Goal: Task Accomplishment & Management: Manage account settings

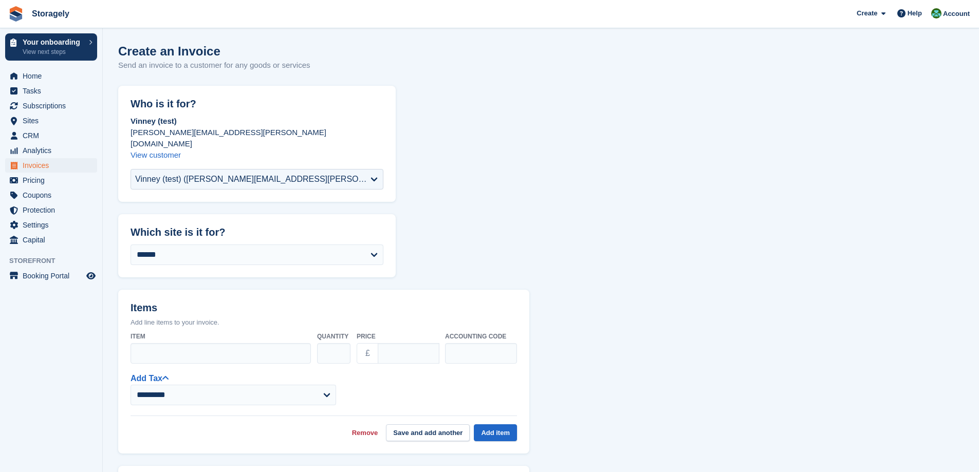
select select "******"
select select "****"
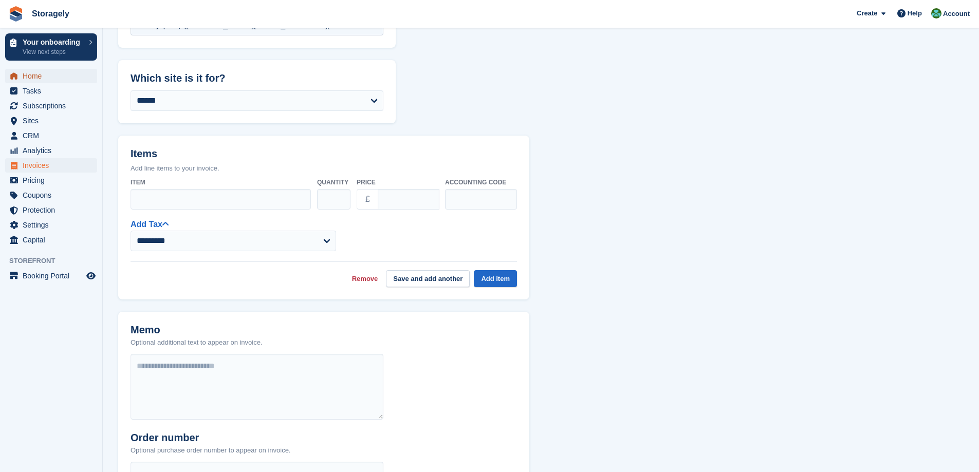
click at [28, 77] on span "Home" at bounding box center [54, 76] width 62 height 14
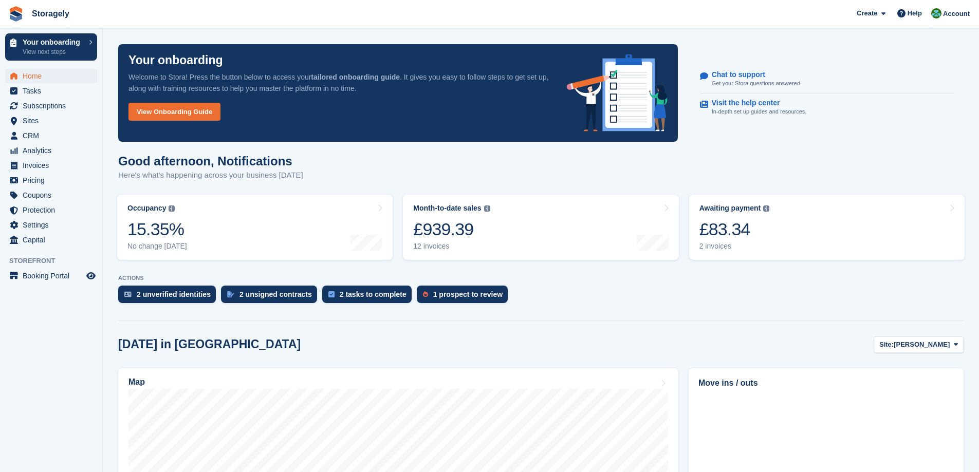
click at [807, 233] on link "Awaiting payment The total outstanding balance on all open invoices. £83.34 2 i…" at bounding box center [827, 227] width 276 height 65
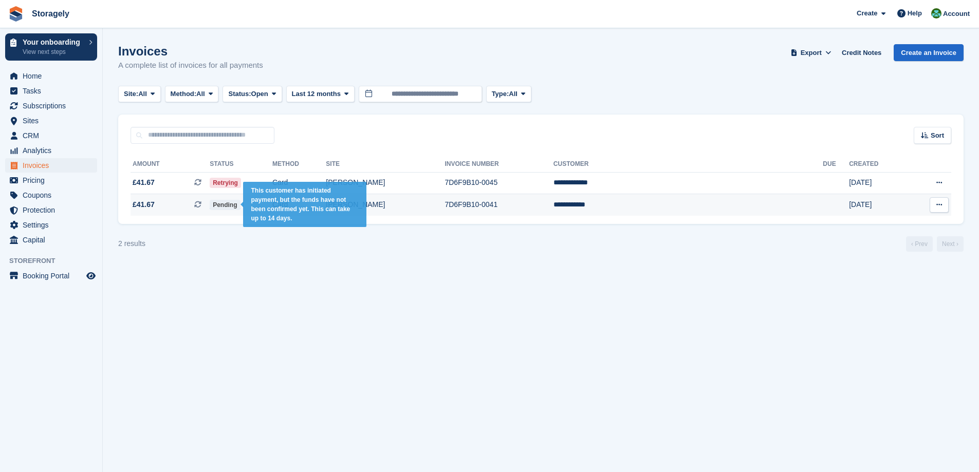
click at [240, 207] on span "Pending" at bounding box center [225, 205] width 30 height 10
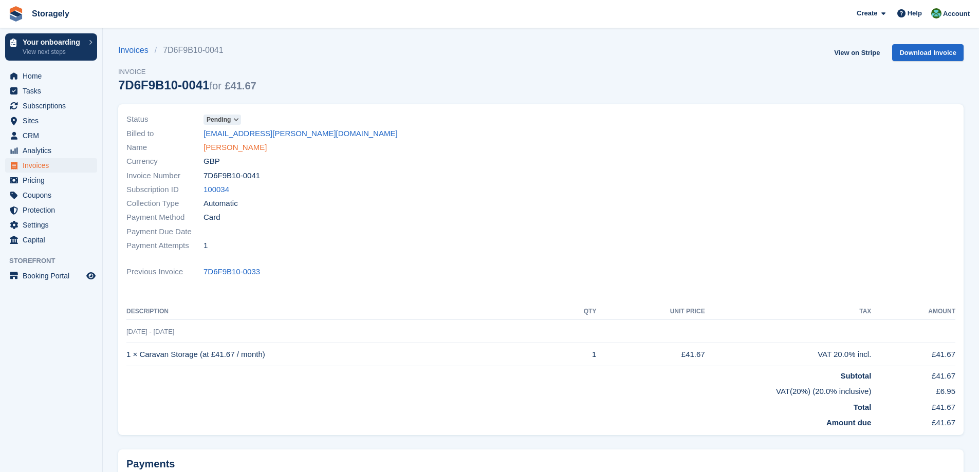
click at [229, 148] on link "Paul Edwards" at bounding box center [235, 148] width 63 height 12
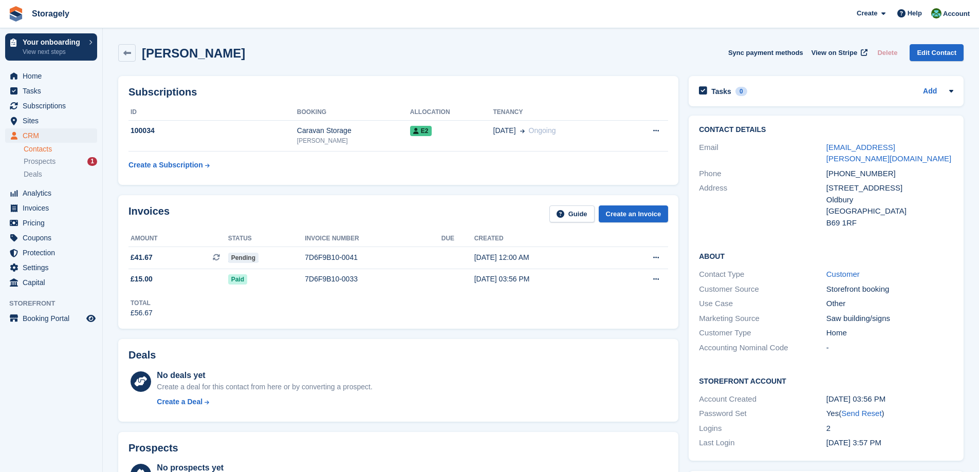
scroll to position [206, 0]
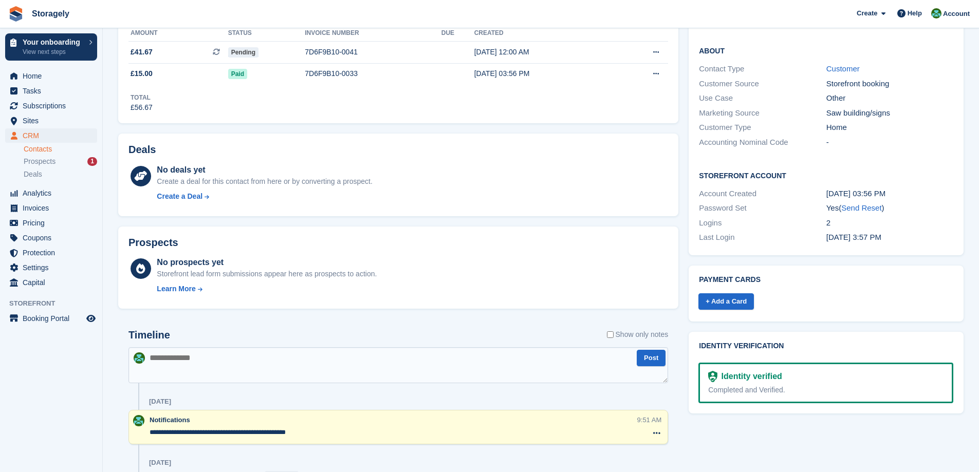
click at [32, 147] on link "Contacts" at bounding box center [61, 149] width 74 height 10
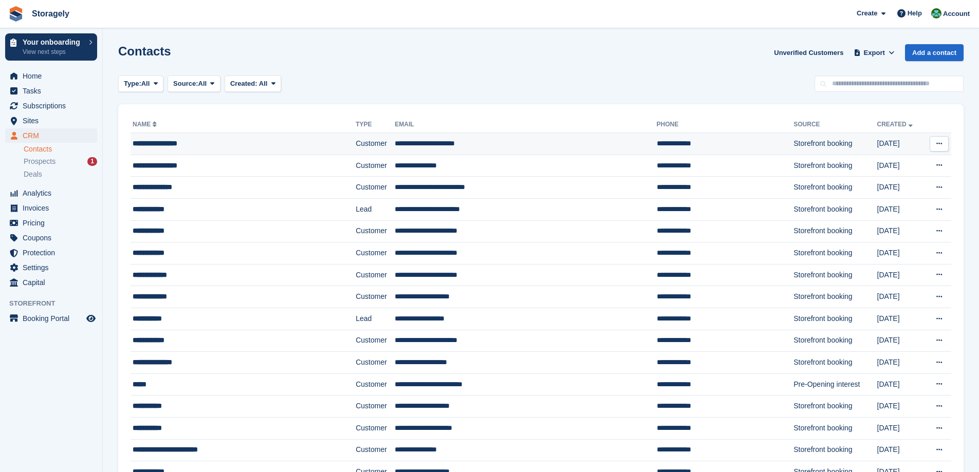
click at [182, 142] on div "**********" at bounding box center [221, 143] width 177 height 11
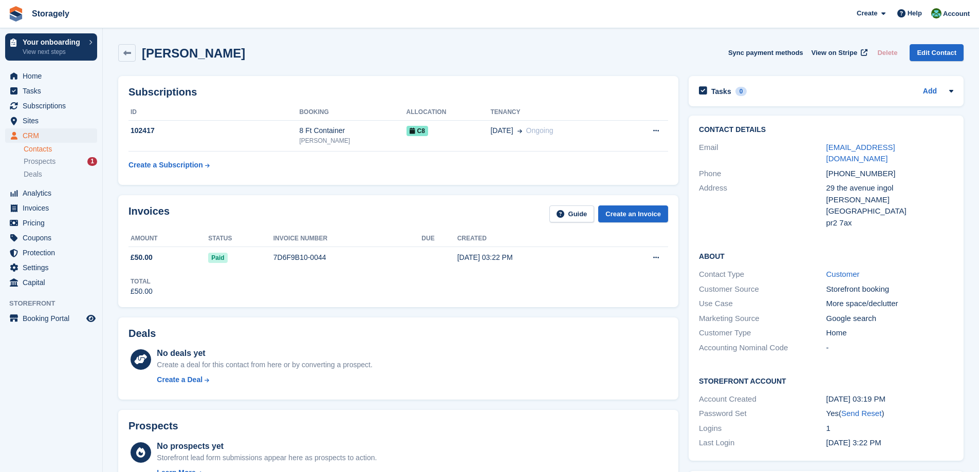
click at [316, 185] on div "Subscriptions ID Booking Allocation Tenancy 102417 8 Ft Container Preston C8 08…" at bounding box center [398, 130] width 560 height 109
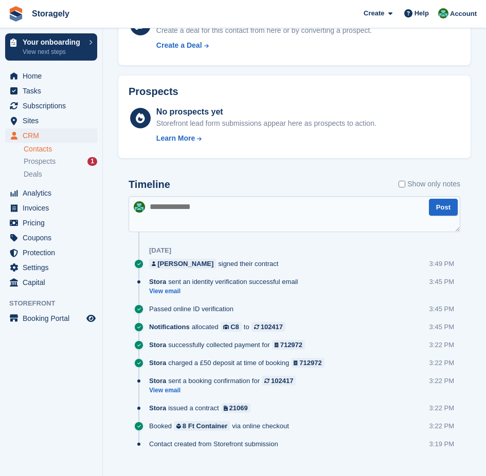
scroll to position [406, 0]
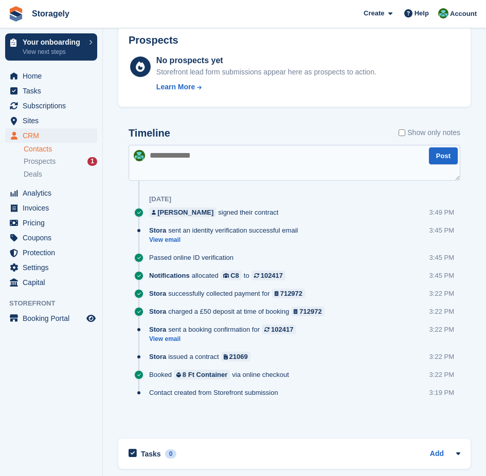
click at [329, 271] on div "Notifications allocated C8 to 102417 3:45 PM" at bounding box center [304, 280] width 311 height 18
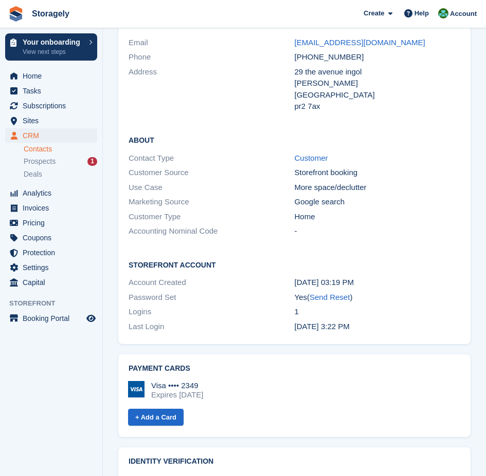
scroll to position [771, 0]
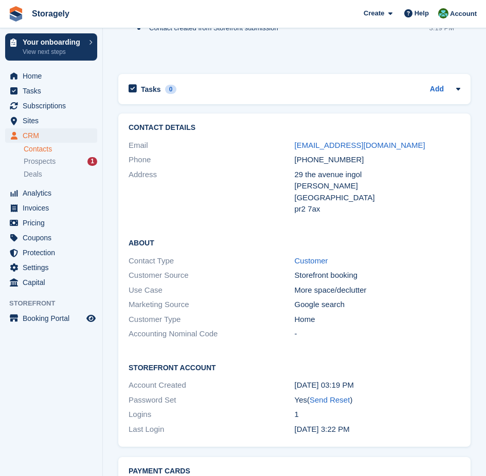
click at [347, 237] on h2 "About" at bounding box center [295, 242] width 332 height 10
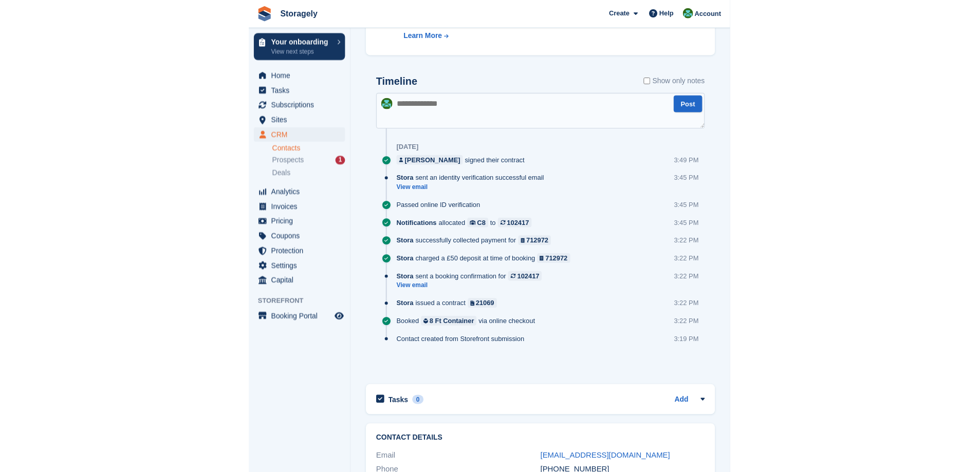
scroll to position [0, 0]
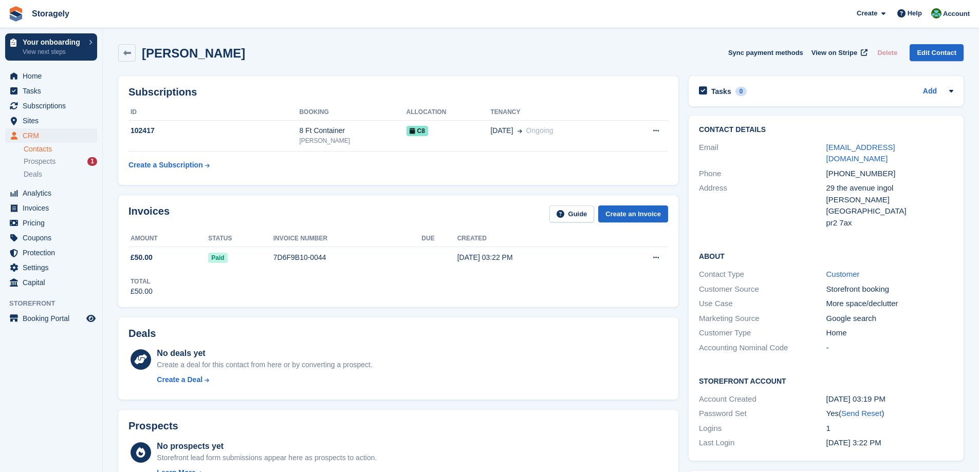
click at [302, 290] on div "Total £50.00" at bounding box center [399, 283] width 540 height 28
click at [679, 178] on div "Subscriptions ID Booking Allocation Tenancy 102417 8 Ft Container Preston C8 08…" at bounding box center [398, 130] width 560 height 109
click at [227, 133] on div "102417" at bounding box center [214, 130] width 171 height 11
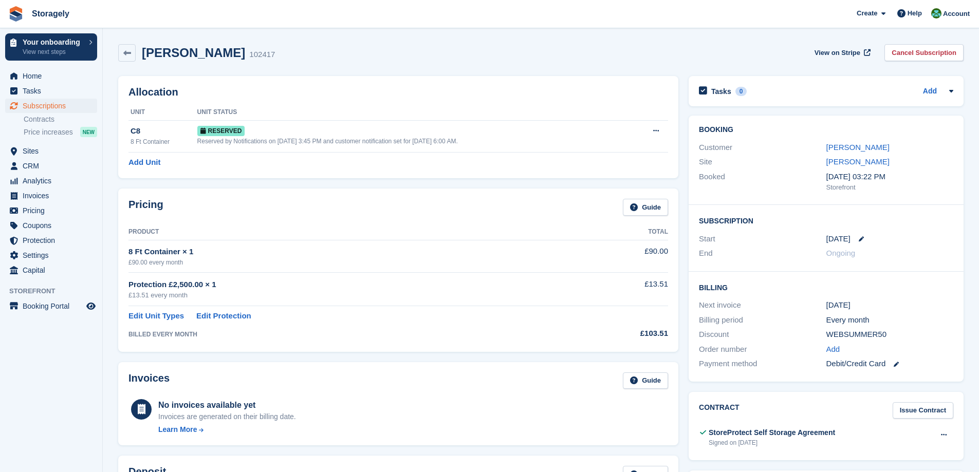
click at [683, 267] on div "Pricing Guide Product Total 8 Ft Container × 1 £90.00 every month £90.00 Protec…" at bounding box center [398, 270] width 571 height 173
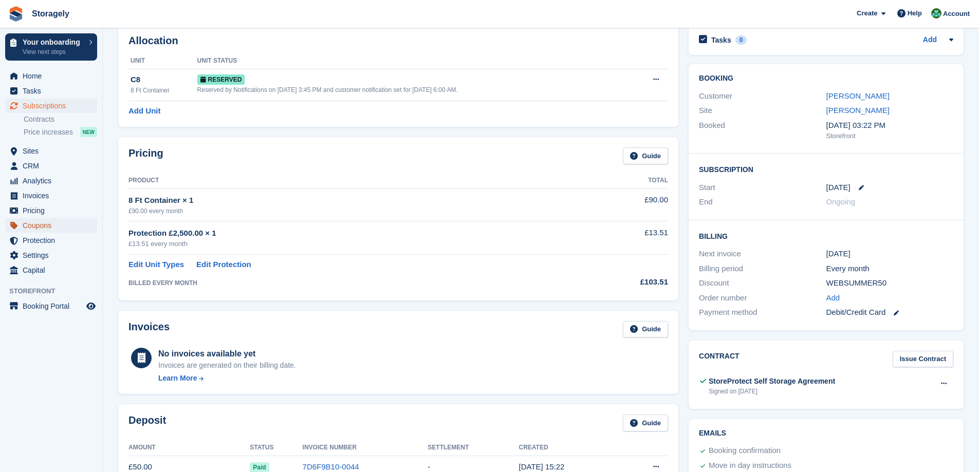
click at [59, 222] on span "Coupons" at bounding box center [54, 225] width 62 height 14
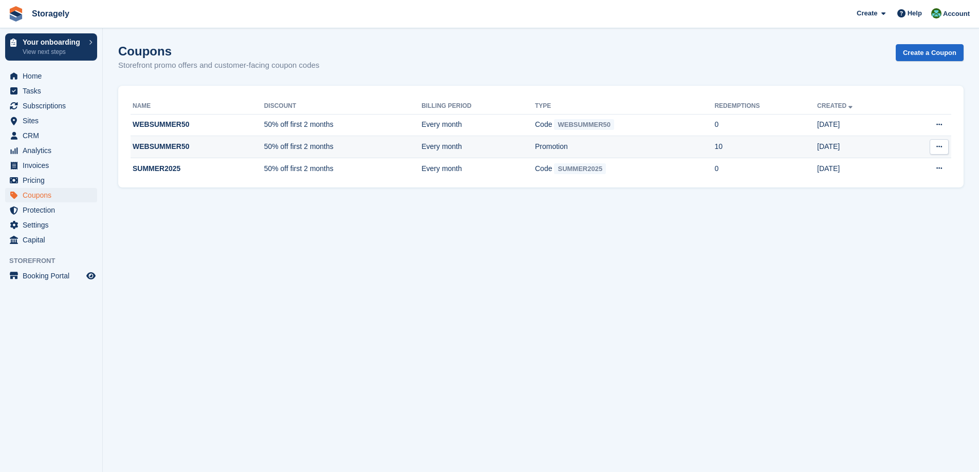
click at [245, 151] on td "WEBSUMMER50" at bounding box center [198, 147] width 134 height 22
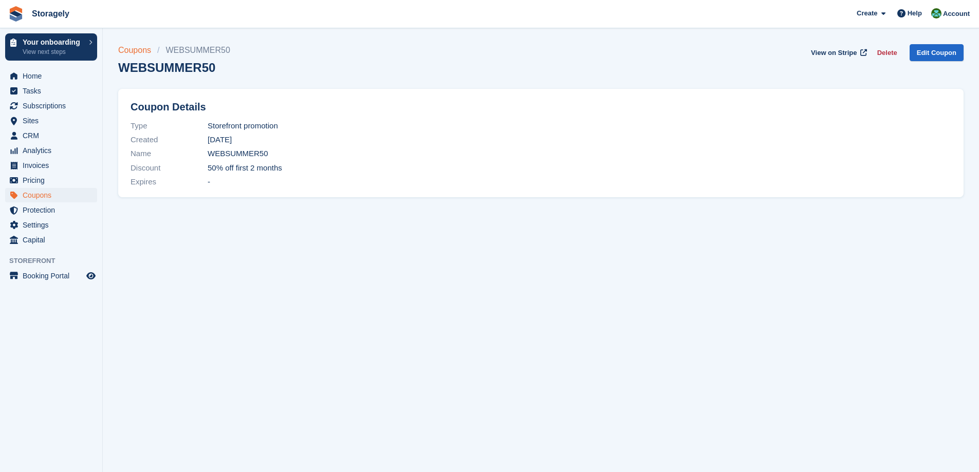
click at [136, 51] on link "Coupons" at bounding box center [137, 50] width 39 height 12
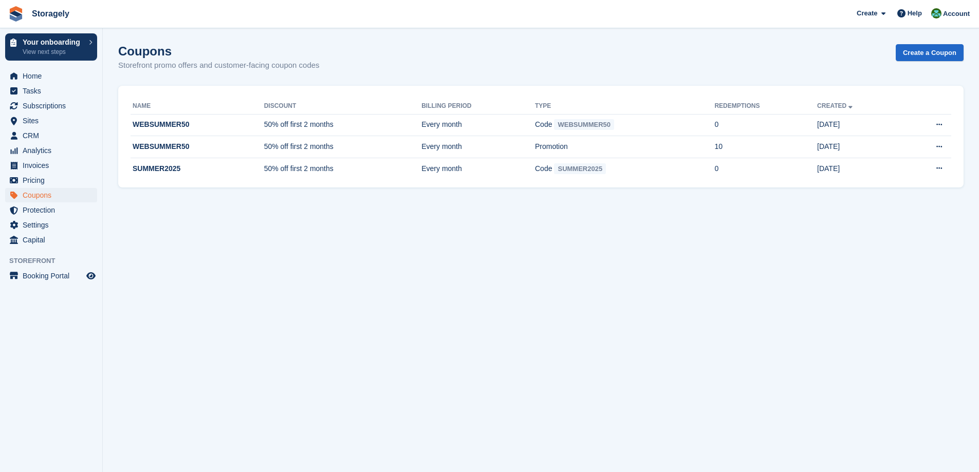
click at [284, 262] on section "Coupons Storefront promo offers and customer-facing coupon codes Create a Coupo…" at bounding box center [541, 236] width 876 height 472
click at [58, 103] on span "Subscriptions" at bounding box center [54, 106] width 62 height 14
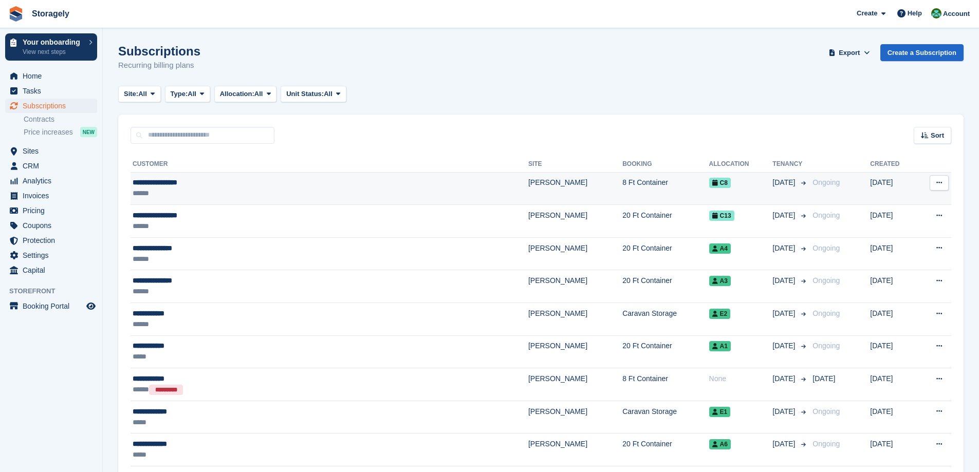
click at [209, 191] on div "******" at bounding box center [257, 193] width 248 height 11
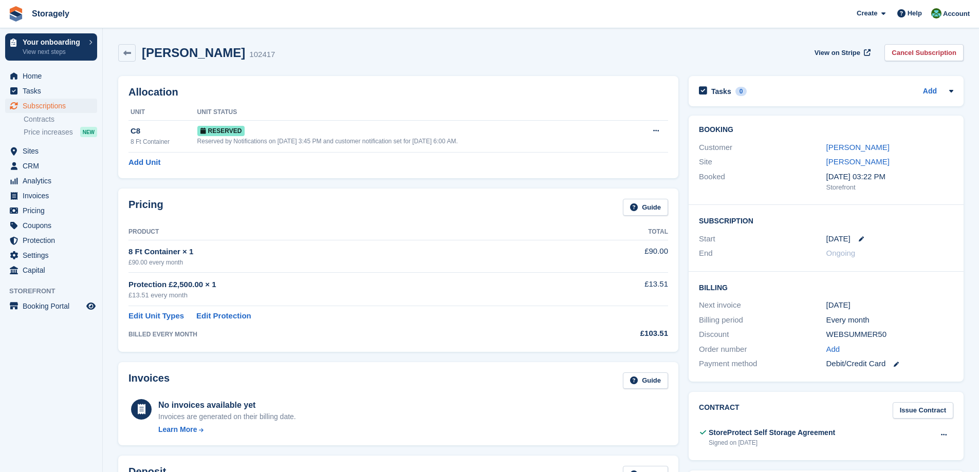
click at [519, 185] on div "Pricing Guide Product Total 8 Ft Container × 1 £90.00 every month £90.00 Protec…" at bounding box center [398, 270] width 571 height 173
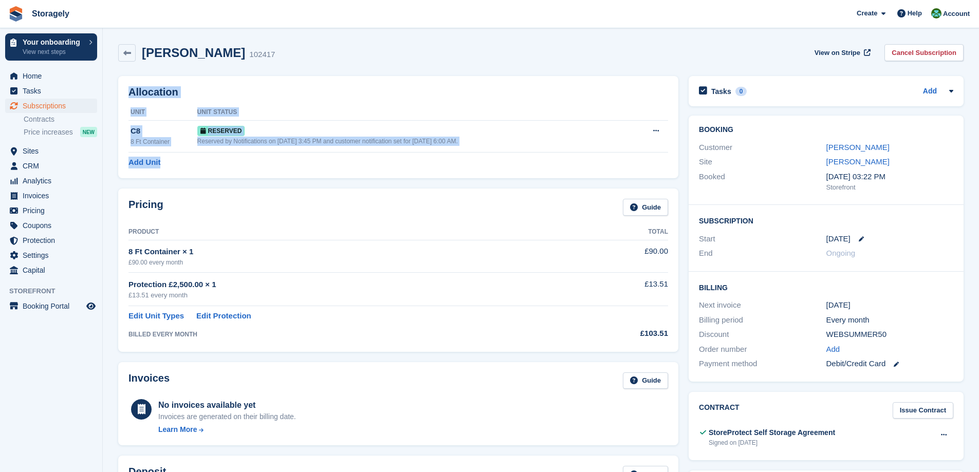
drag, startPoint x: 177, startPoint y: 164, endPoint x: 127, endPoint y: 90, distance: 89.1
click at [127, 90] on div "Allocation Unit Unit Status C8 8 Ft Container Reserved Reserved by Notification…" at bounding box center [398, 127] width 560 height 102
click at [132, 90] on h2 "Allocation" at bounding box center [399, 92] width 540 height 12
drag, startPoint x: 132, startPoint y: 90, endPoint x: 173, endPoint y: 158, distance: 78.9
click at [173, 158] on div "Allocation Unit Unit Status C8 8 Ft Container Reserved Reserved by Notification…" at bounding box center [398, 127] width 560 height 102
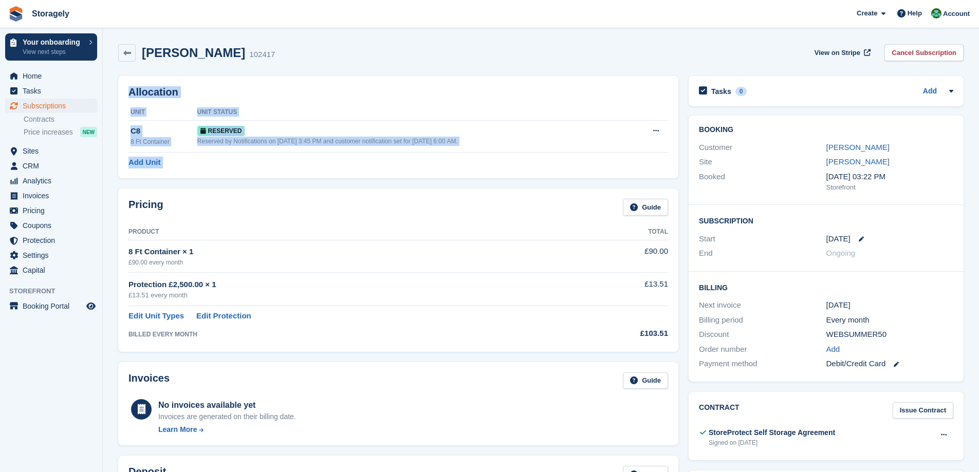
click at [176, 163] on div "Add Unit" at bounding box center [399, 163] width 540 height 12
drag, startPoint x: 176, startPoint y: 163, endPoint x: 131, endPoint y: 93, distance: 83.4
click at [131, 93] on div "Allocation Unit Unit Status C8 8 Ft Container Reserved Reserved by Notification…" at bounding box center [398, 127] width 560 height 102
click at [131, 93] on h2 "Allocation" at bounding box center [399, 92] width 540 height 12
drag, startPoint x: 131, startPoint y: 93, endPoint x: 167, endPoint y: 161, distance: 77.0
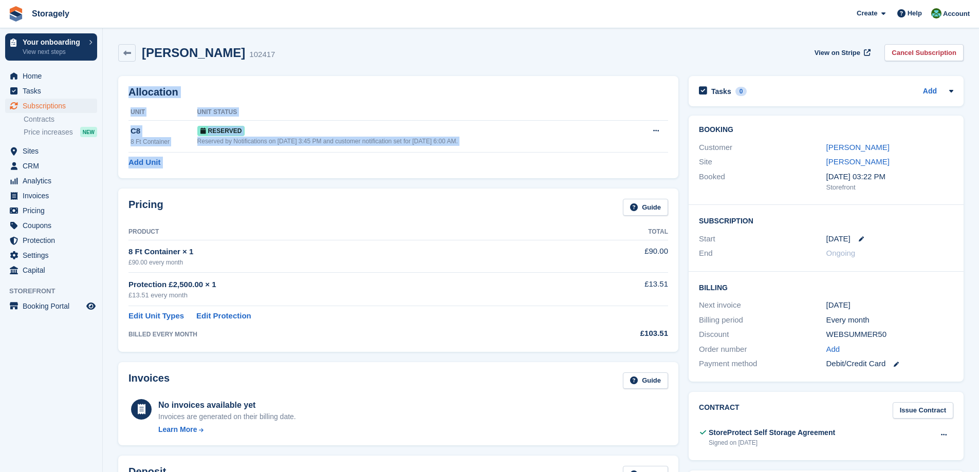
click at [167, 161] on div "Allocation Unit Unit Status C8 8 Ft Container Reserved Reserved by Notification…" at bounding box center [398, 127] width 560 height 102
click at [172, 163] on div "Add Unit" at bounding box center [399, 163] width 540 height 12
drag, startPoint x: 172, startPoint y: 164, endPoint x: 133, endPoint y: 91, distance: 82.8
click at [133, 91] on div "Allocation Unit Unit Status C8 8 Ft Container Reserved Reserved by Notification…" at bounding box center [398, 127] width 560 height 102
click at [133, 91] on h2 "Allocation" at bounding box center [399, 92] width 540 height 12
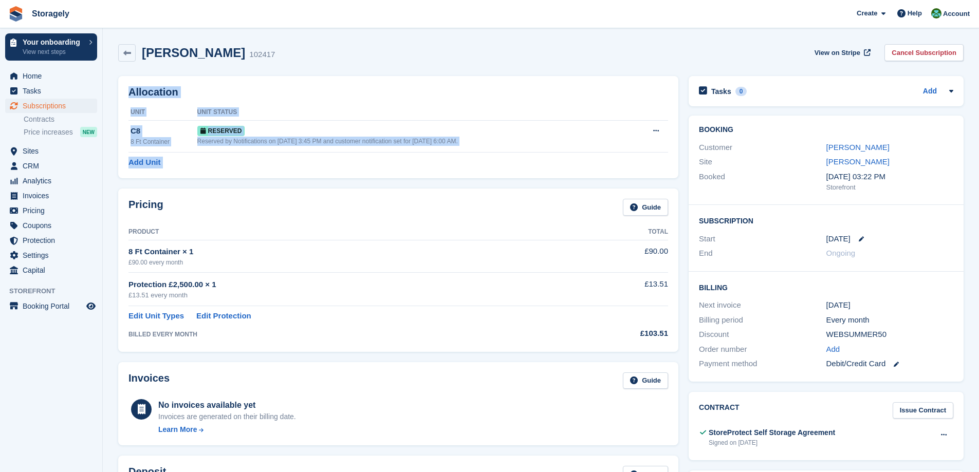
drag, startPoint x: 133, startPoint y: 91, endPoint x: 189, endPoint y: 156, distance: 86.0
click at [189, 156] on div "Allocation Unit Unit Status C8 8 Ft Container Reserved Reserved by Notification…" at bounding box center [398, 127] width 560 height 102
click at [191, 157] on div "Add Unit" at bounding box center [399, 163] width 540 height 12
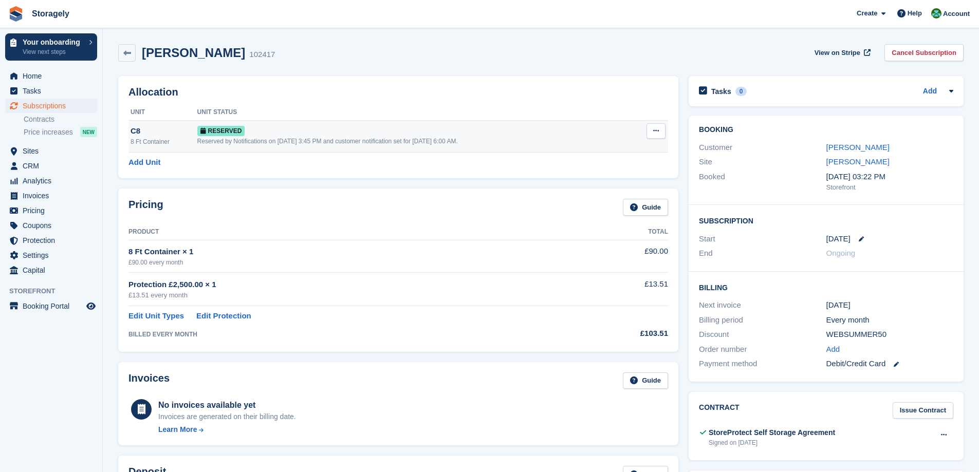
click at [654, 133] on icon at bounding box center [656, 130] width 6 height 7
click at [600, 81] on div "Allocation Unit Unit Status C8 8 Ft Container Reserved Reserved by Notification…" at bounding box center [398, 127] width 560 height 102
click at [107, 127] on section "mr william bristo 102417 View on Stripe Cancel Subscription Allocation Unit Uni…" at bounding box center [541, 428] width 876 height 856
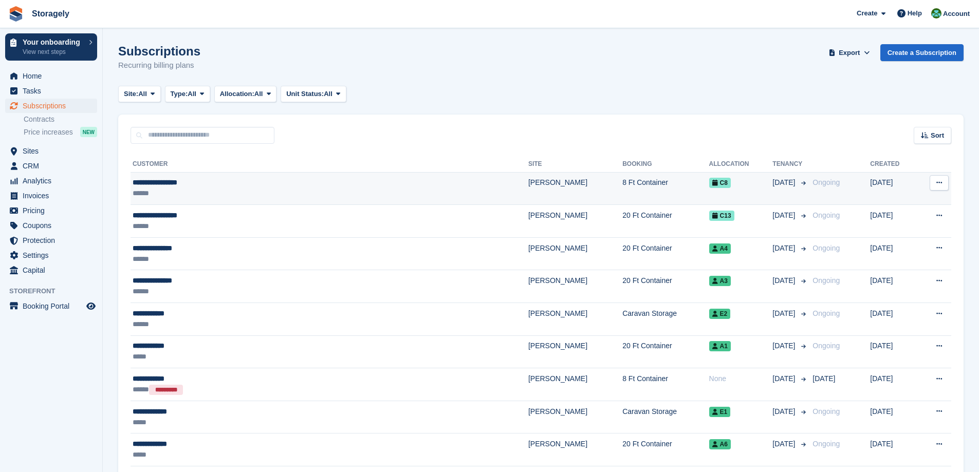
click at [942, 186] on icon at bounding box center [940, 182] width 6 height 7
click at [528, 187] on td "[PERSON_NAME]" at bounding box center [575, 188] width 94 height 33
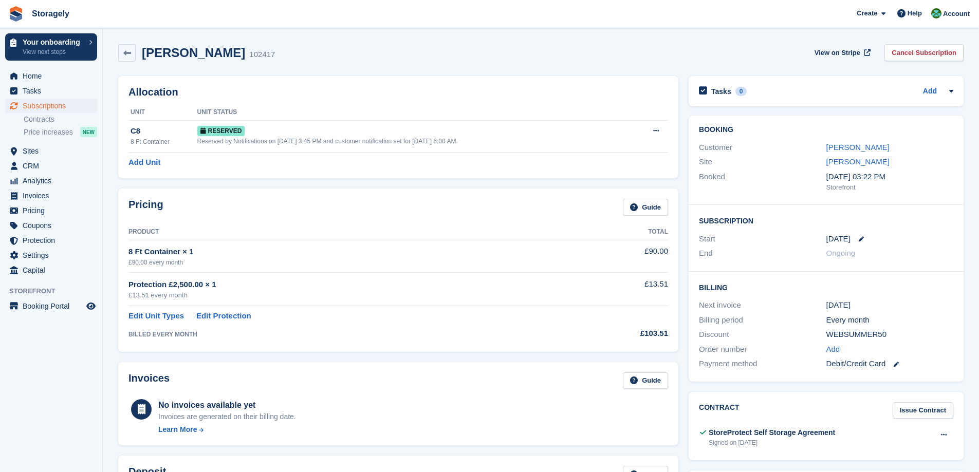
click at [379, 181] on div "Allocation Unit Unit Status C8 8 Ft Container Reserved Reserved by Notification…" at bounding box center [398, 127] width 571 height 113
click at [47, 80] on span "Home" at bounding box center [54, 76] width 62 height 14
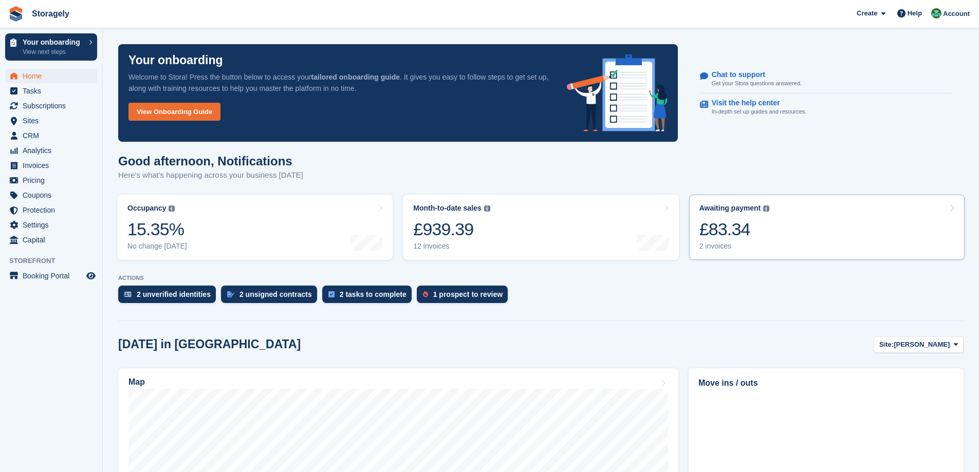
click at [795, 239] on link "Awaiting payment The total outstanding balance on all open invoices. £83.34 2 i…" at bounding box center [827, 227] width 276 height 65
click at [730, 223] on div "£83.34" at bounding box center [735, 229] width 70 height 21
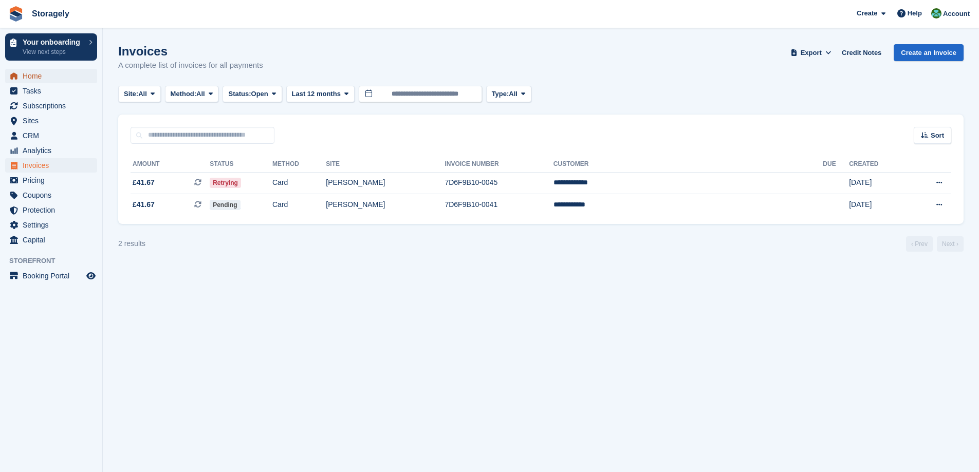
click at [42, 77] on span "Home" at bounding box center [54, 76] width 62 height 14
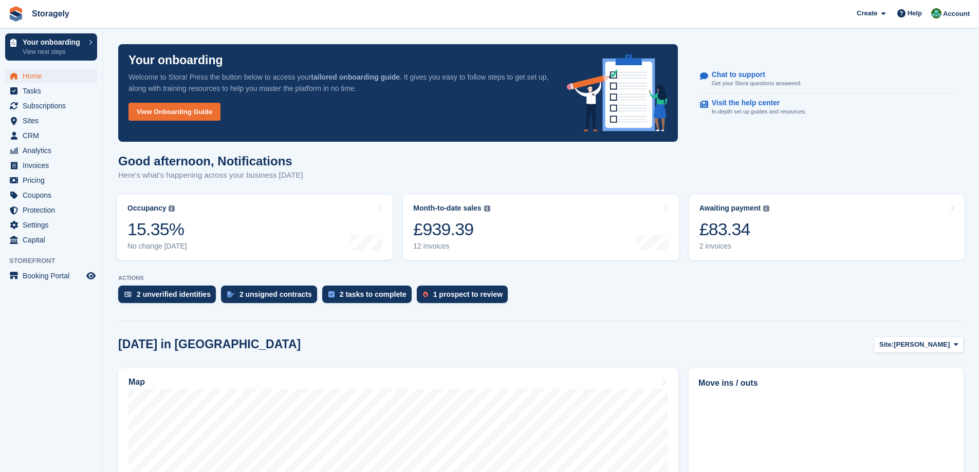
click at [395, 228] on turbo-frame "Occupancy The percentage of all currently allocated units in terms of area. Inc…" at bounding box center [255, 228] width 286 height 76
click at [392, 182] on div "Good afternoon, Notifications Here's what's happening across your business [DAT…" at bounding box center [541, 174] width 846 height 40
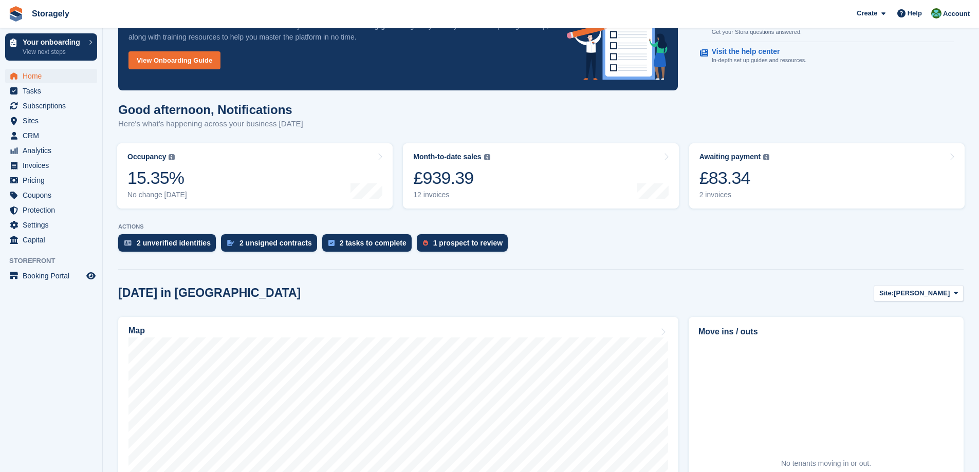
click at [393, 189] on turbo-frame "Occupancy The percentage of all currently allocated units in terms of area. Inc…" at bounding box center [255, 176] width 286 height 76
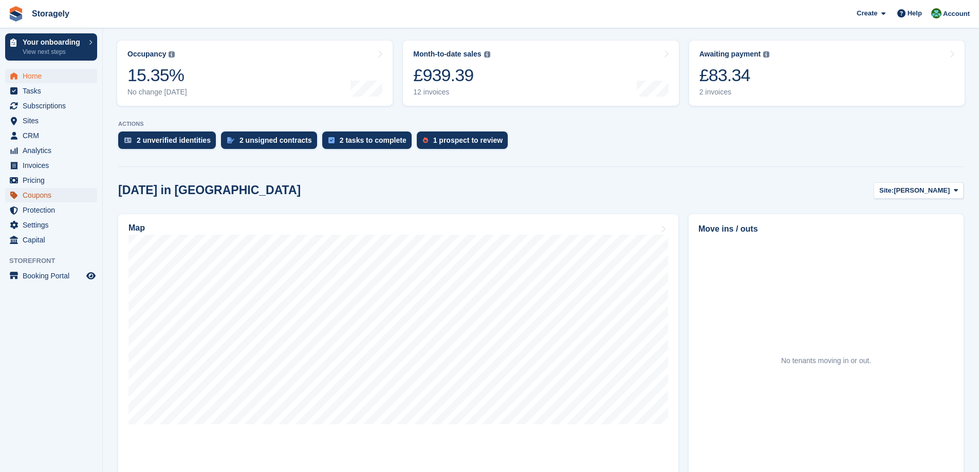
click at [54, 198] on span "Coupons" at bounding box center [54, 195] width 62 height 14
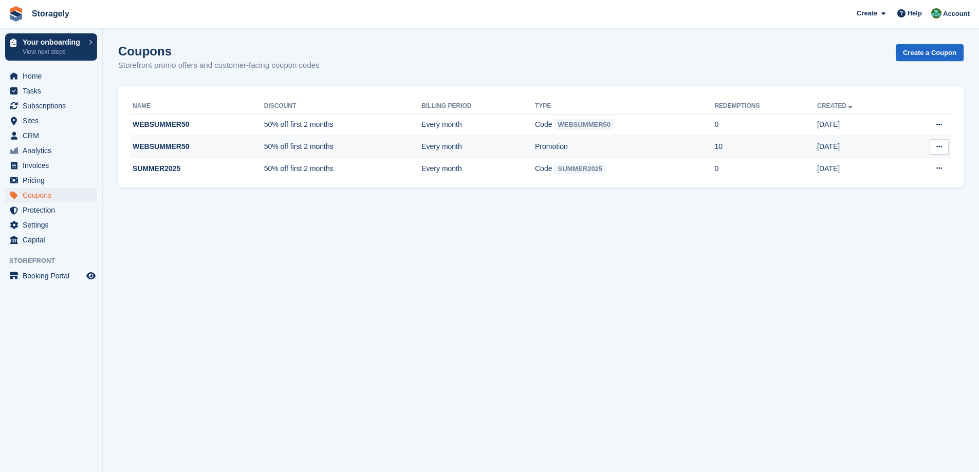
click at [529, 147] on td "Every month" at bounding box center [478, 147] width 114 height 22
click at [939, 149] on icon at bounding box center [940, 146] width 6 height 7
click at [893, 181] on p "Edit coupon" at bounding box center [899, 180] width 89 height 13
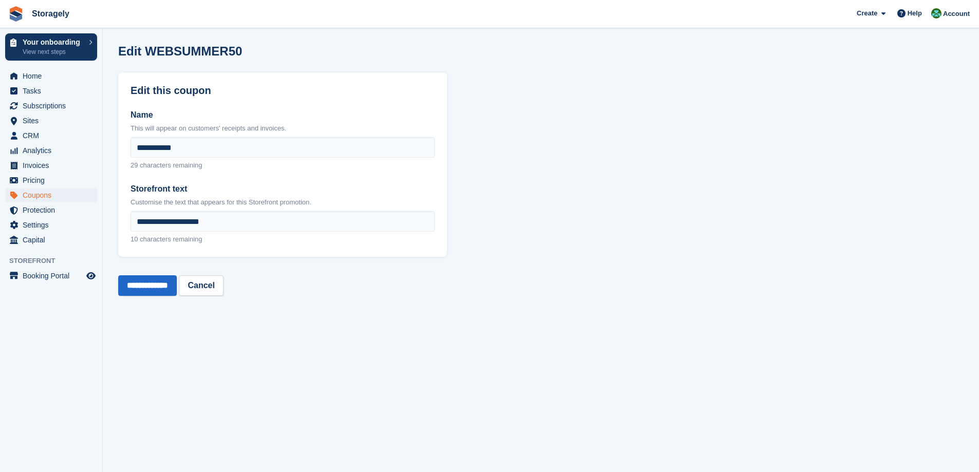
click at [538, 302] on section "**********" at bounding box center [541, 236] width 876 height 472
drag, startPoint x: 39, startPoint y: 136, endPoint x: 231, endPoint y: 163, distance: 194.2
click at [39, 135] on span "CRM" at bounding box center [54, 136] width 62 height 14
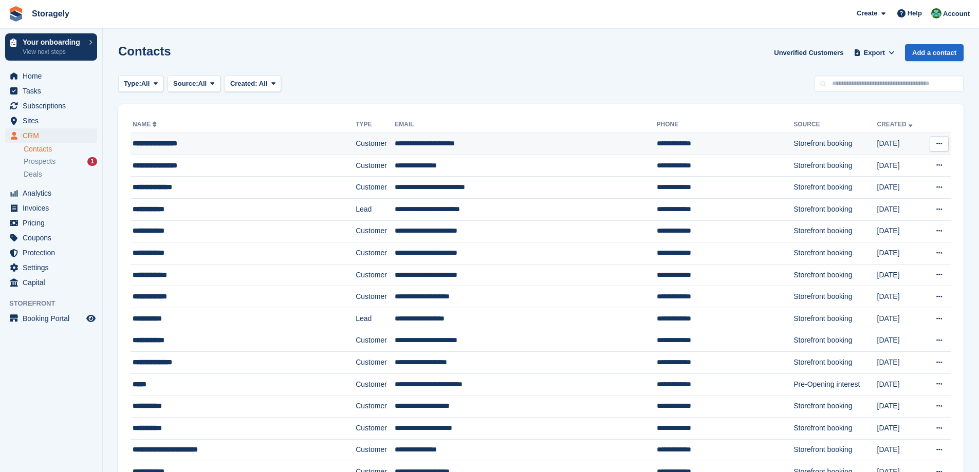
click at [211, 145] on div "**********" at bounding box center [221, 143] width 177 height 11
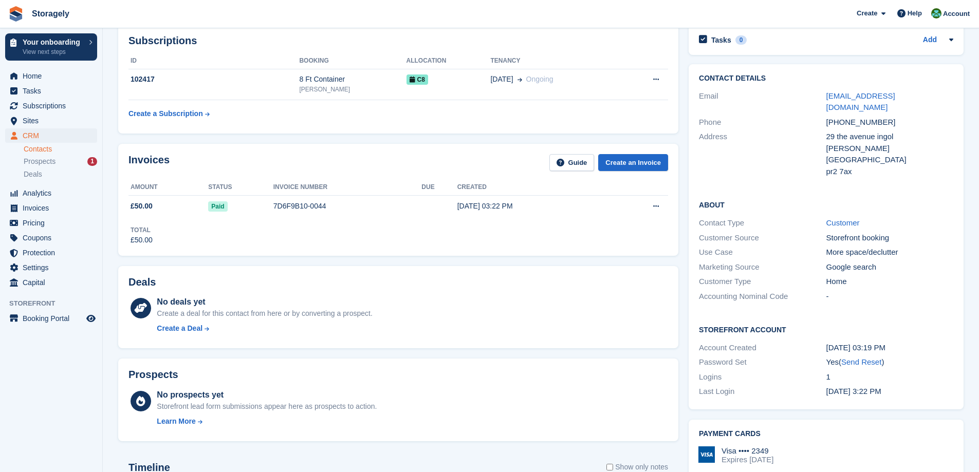
scroll to position [357, 0]
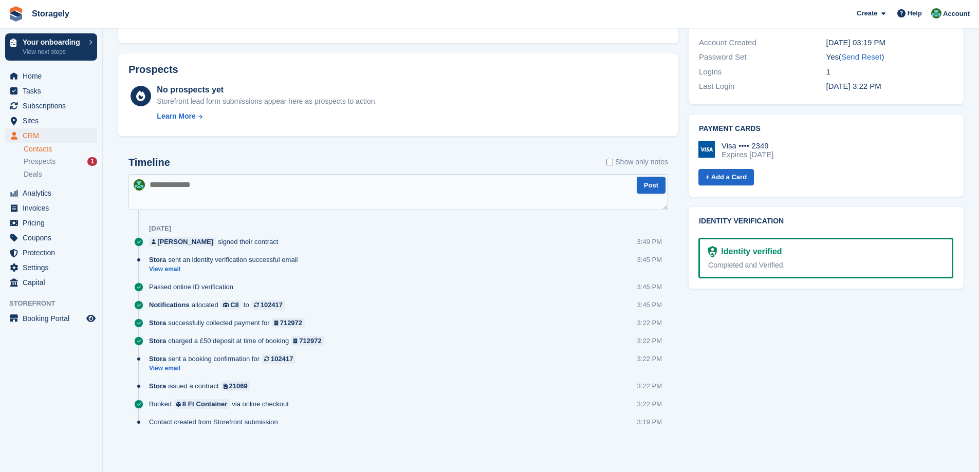
click at [297, 194] on textarea at bounding box center [399, 192] width 540 height 36
click at [187, 201] on textarea "**********" at bounding box center [399, 192] width 540 height 36
click at [183, 200] on textarea "**********" at bounding box center [399, 192] width 540 height 36
paste textarea "**********"
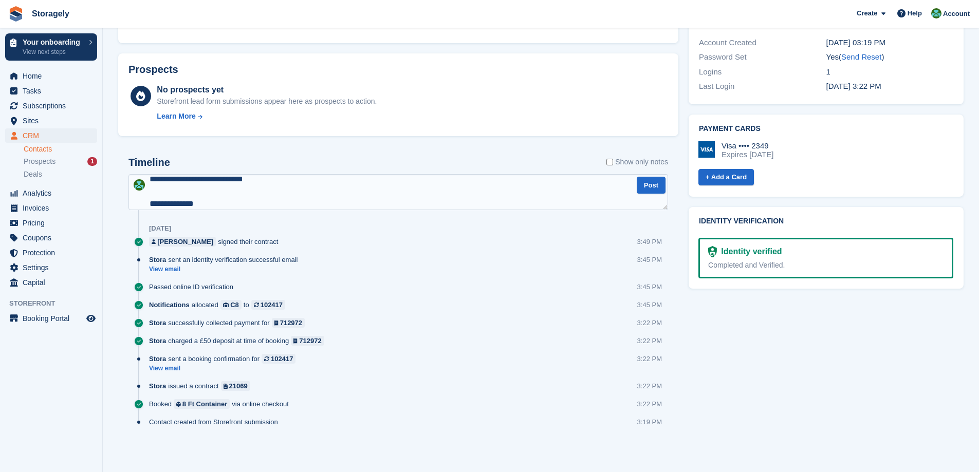
click at [149, 179] on textarea "**********" at bounding box center [399, 192] width 540 height 36
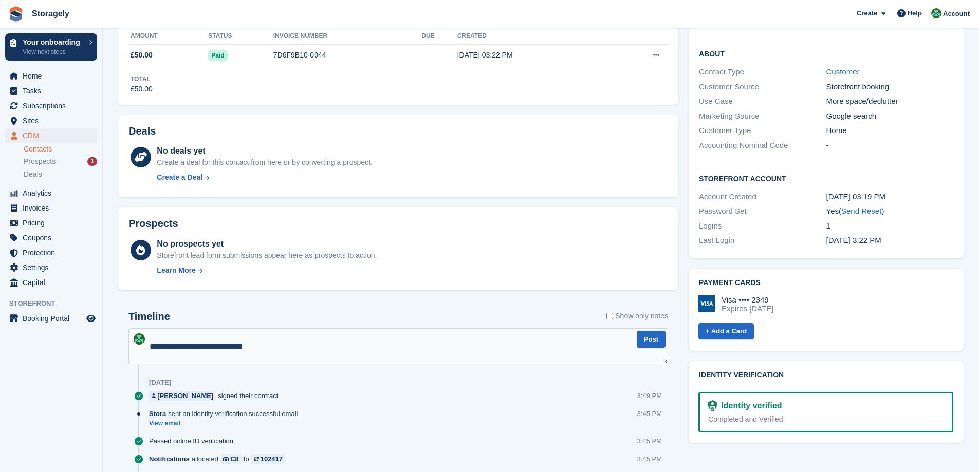
scroll to position [5, 0]
type textarea "**********"
